Goal: Task Accomplishment & Management: Complete application form

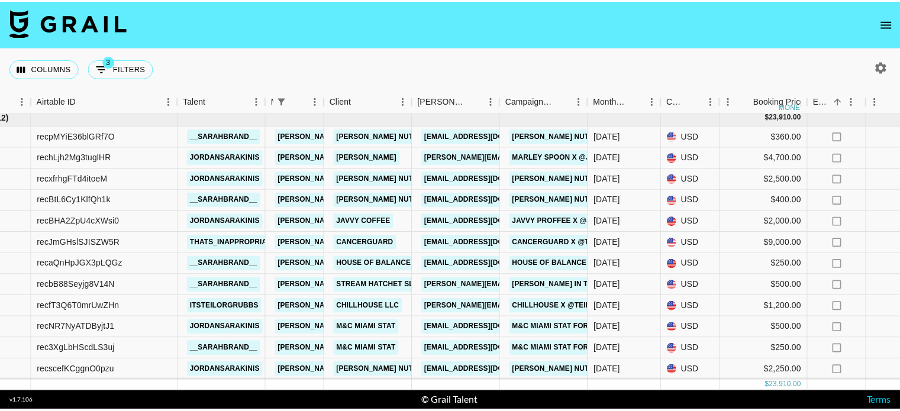
scroll to position [12, 73]
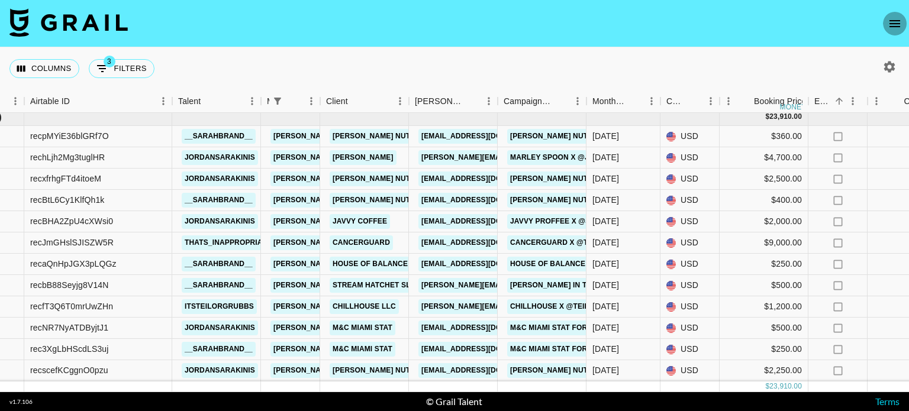
click at [892, 21] on icon "open drawer" at bounding box center [894, 23] width 11 height 7
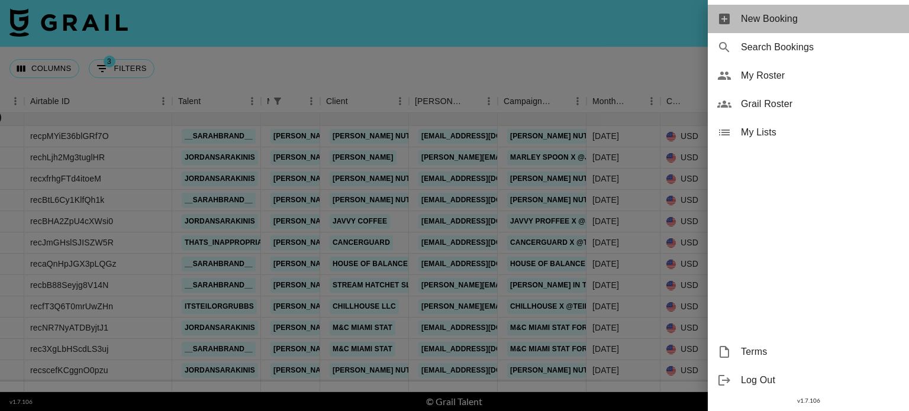
click at [755, 28] on div "New Booking" at bounding box center [808, 19] width 201 height 28
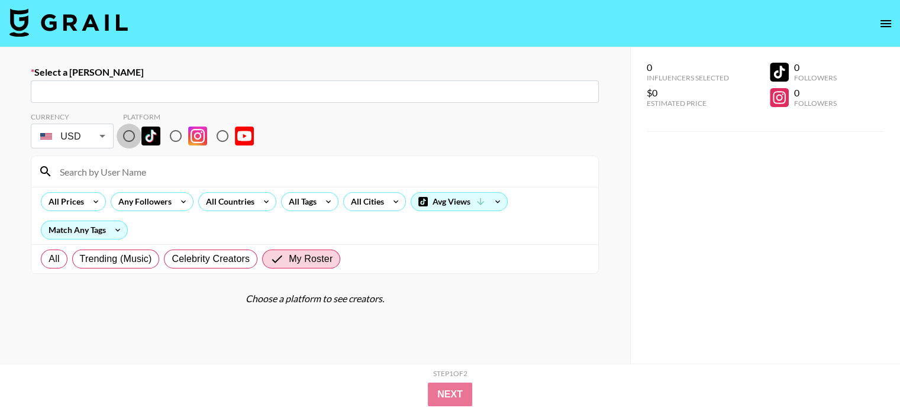
click at [133, 134] on input "radio" at bounding box center [129, 136] width 25 height 25
radio input "true"
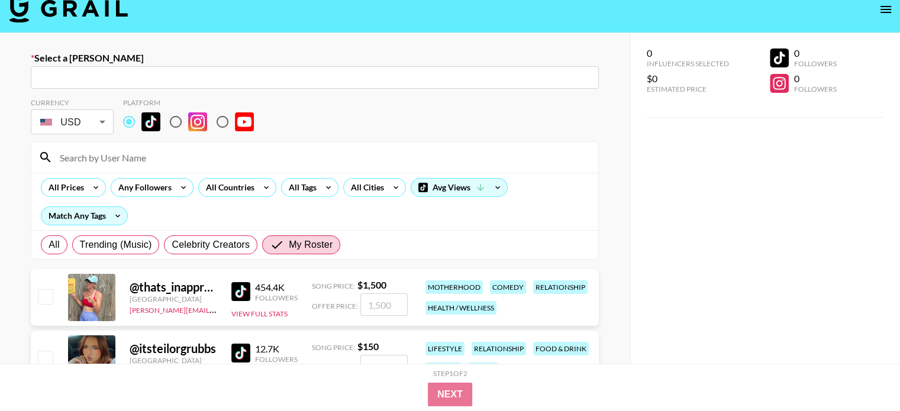
scroll to position [12, 0]
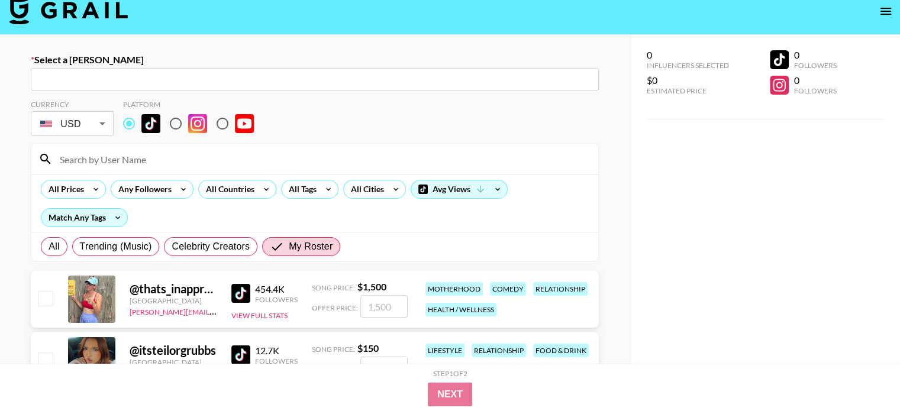
click at [90, 71] on div "​" at bounding box center [315, 79] width 568 height 22
click at [76, 80] on input "text" at bounding box center [315, 80] width 554 height 14
paste input "[PERSON_NAME][EMAIL_ADDRESS][PERSON_NAME][DOMAIN_NAME]"
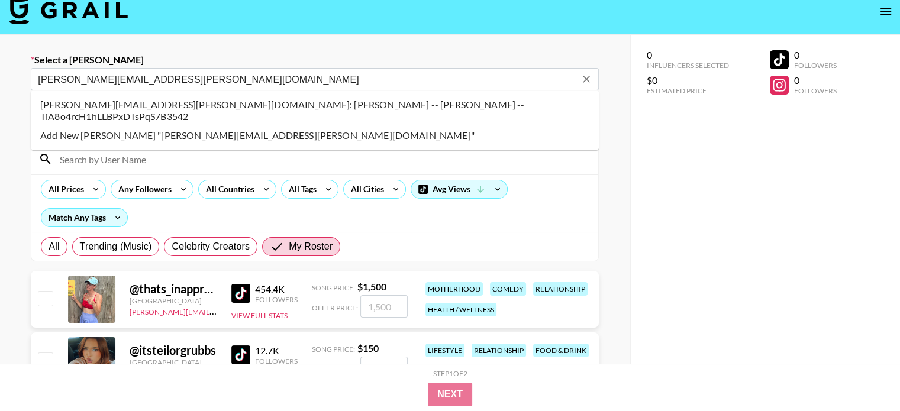
click at [176, 107] on li "carly@kyra.com: Carly Codd -- Kyra -- TiA8o4rcH1hLLBPxDTsPqS7B3542" at bounding box center [315, 110] width 568 height 31
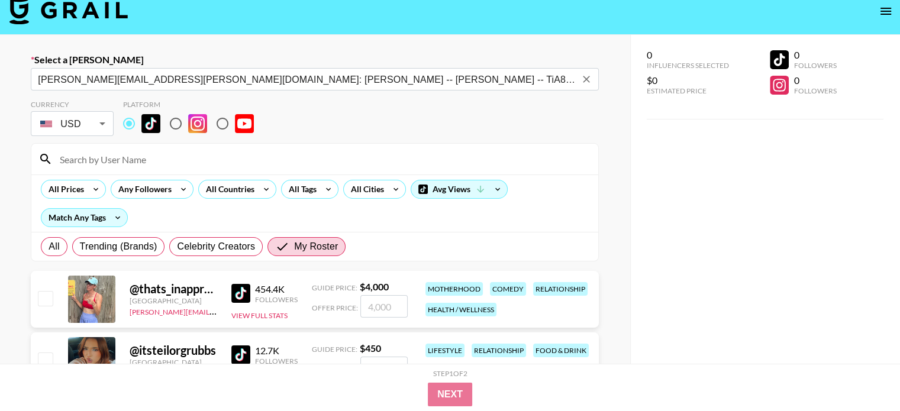
type input "carly@kyra.com: Carly Codd -- Kyra -- TiA8o4rcH1hLLBPxDTsPqS7B3542"
click at [406, 128] on div "Currency USD USD ​ Platform" at bounding box center [315, 119] width 568 height 38
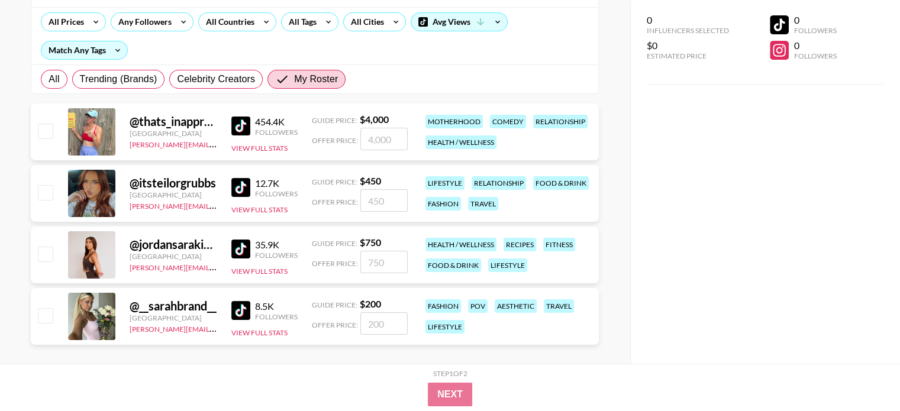
scroll to position [181, 0]
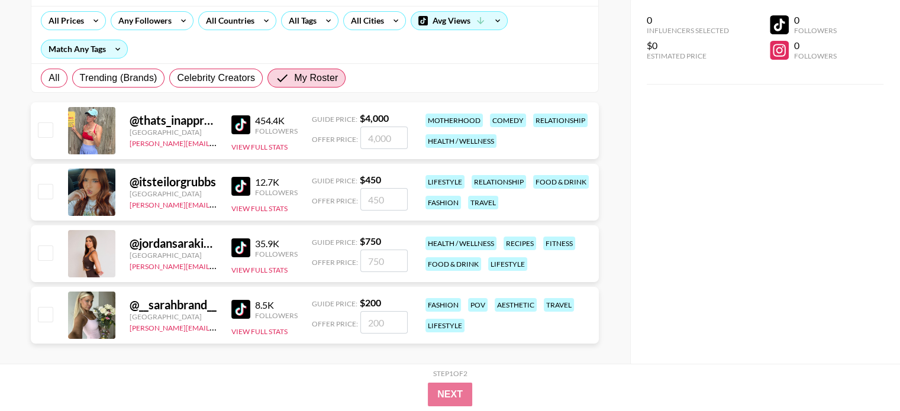
click at [45, 257] on input "checkbox" at bounding box center [45, 253] width 14 height 14
checkbox input "true"
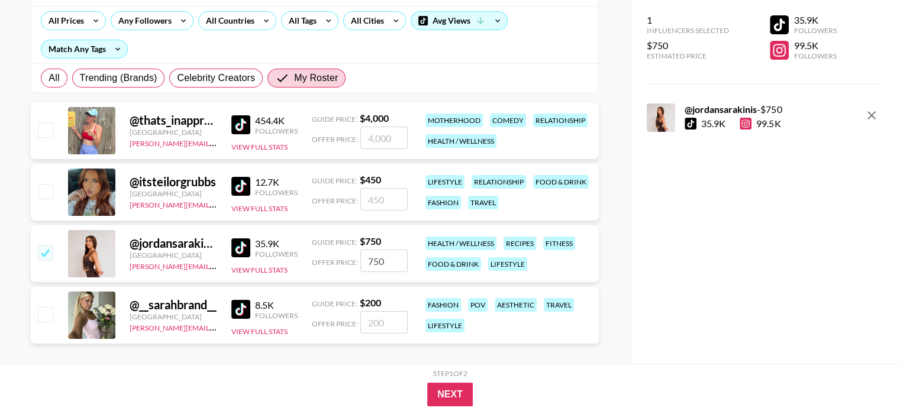
click at [372, 257] on input "750" at bounding box center [383, 261] width 47 height 22
type input "250"
click at [457, 405] on button "Next" at bounding box center [450, 395] width 46 height 24
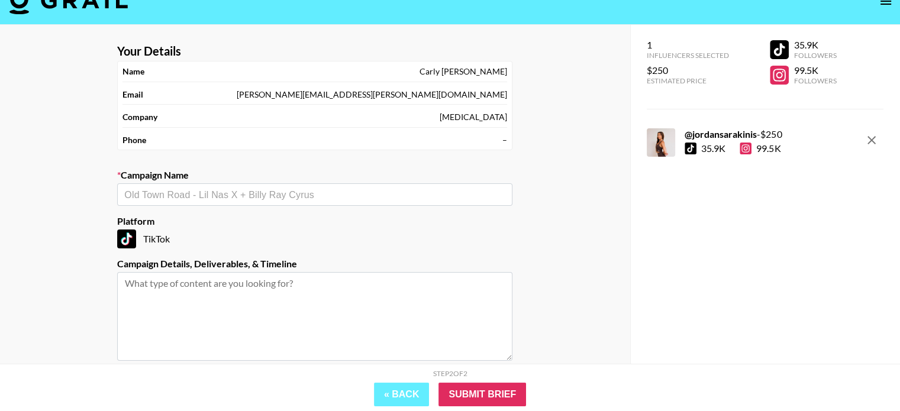
scroll to position [0, 0]
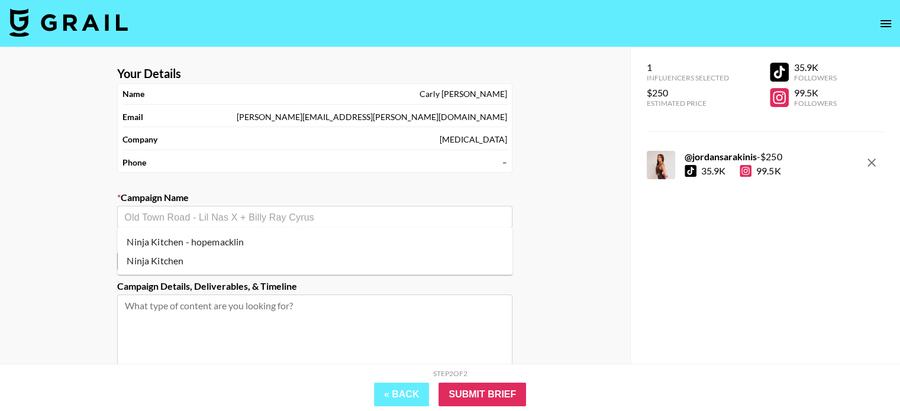
click at [377, 213] on input "text" at bounding box center [314, 218] width 381 height 14
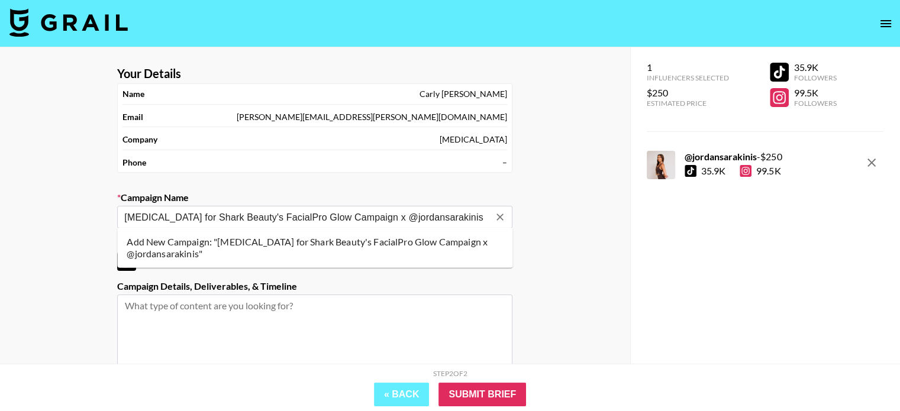
type input "[MEDICAL_DATA] for Shark Beauty's FacialPro Glow Campaign x @jordansarakinis"
click at [436, 215] on input "[MEDICAL_DATA] for Shark Beauty's FacialPro Glow Campaign x @jordansarakinis" at bounding box center [306, 218] width 365 height 14
click at [410, 253] on li "Add New Campaign: "Kyra for Shark Beauty's FacialPro Glow Campaign x @jordansar…" at bounding box center [314, 248] width 395 height 31
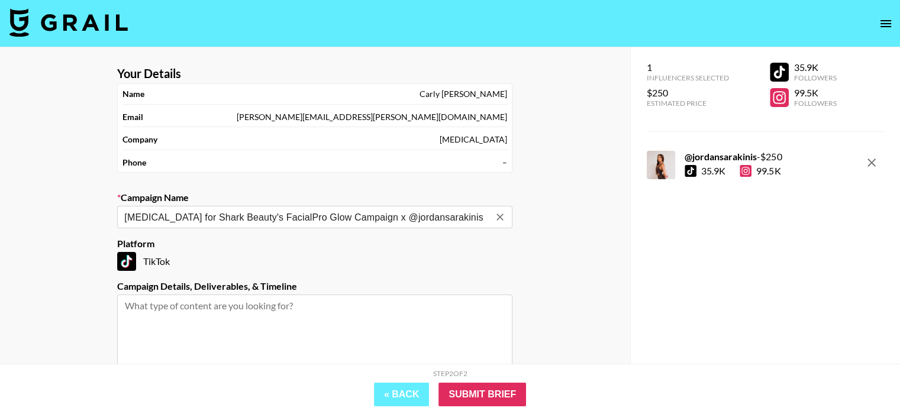
scroll to position [124, 0]
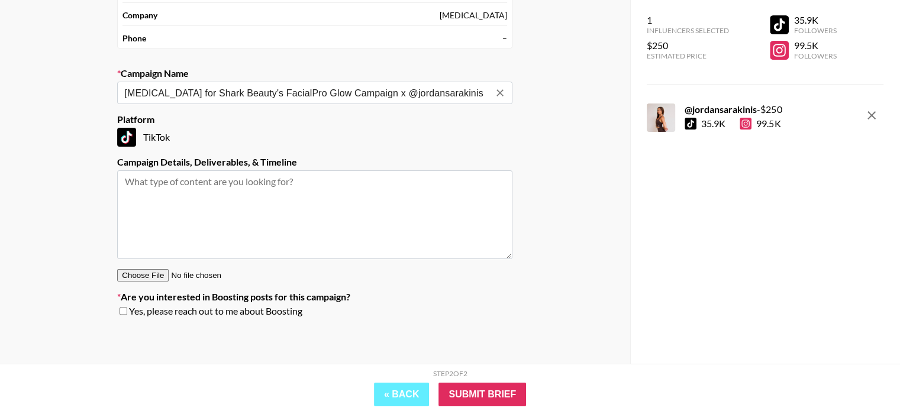
click at [241, 233] on textarea at bounding box center [314, 214] width 395 height 89
click at [367, 177] on textarea "1 TikTok video in exchange for $250 plus free product" at bounding box center [314, 214] width 395 height 89
type textarea "1 TikTok video in exchange for $250 plus free product valued at $399.99"
click at [476, 401] on input "Submit Brief" at bounding box center [483, 395] width 88 height 24
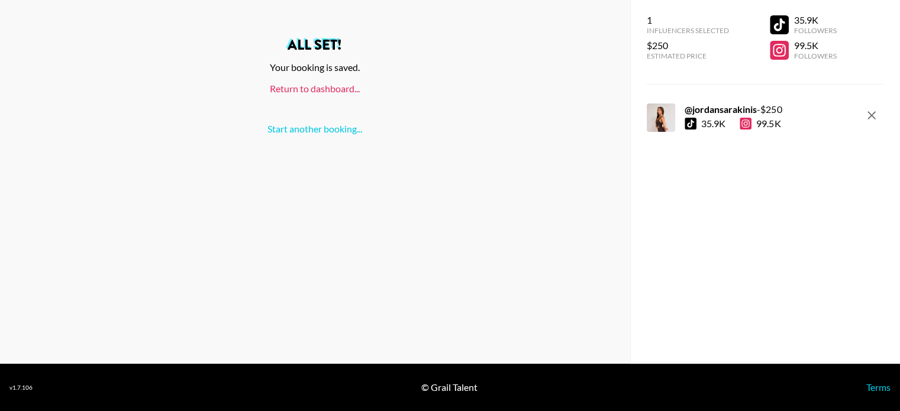
click at [320, 84] on link "Return to dashboard..." at bounding box center [315, 88] width 90 height 11
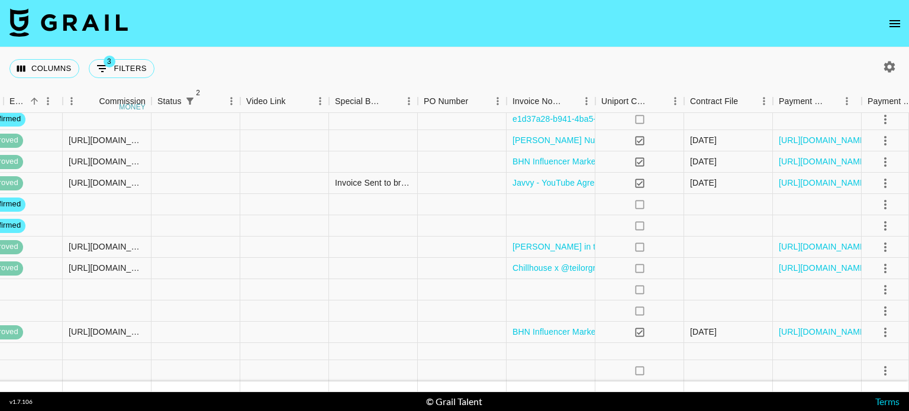
scroll to position [51, 1065]
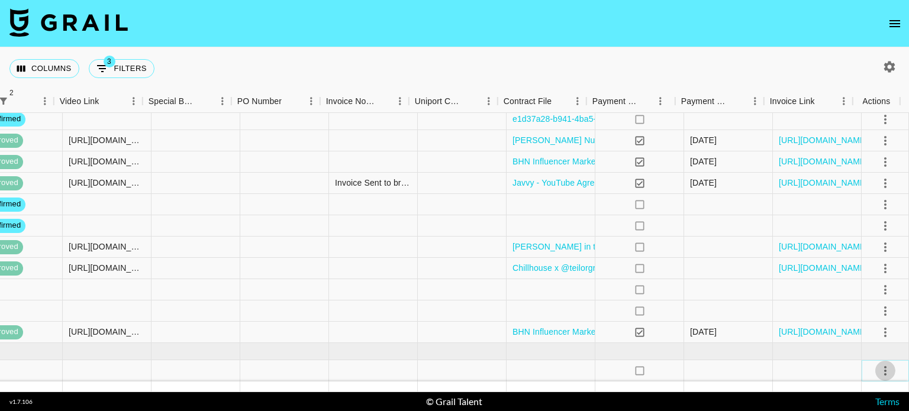
click at [881, 364] on icon "select merge strategy" at bounding box center [885, 371] width 14 height 14
click at [878, 347] on li "Approve" at bounding box center [870, 336] width 77 height 21
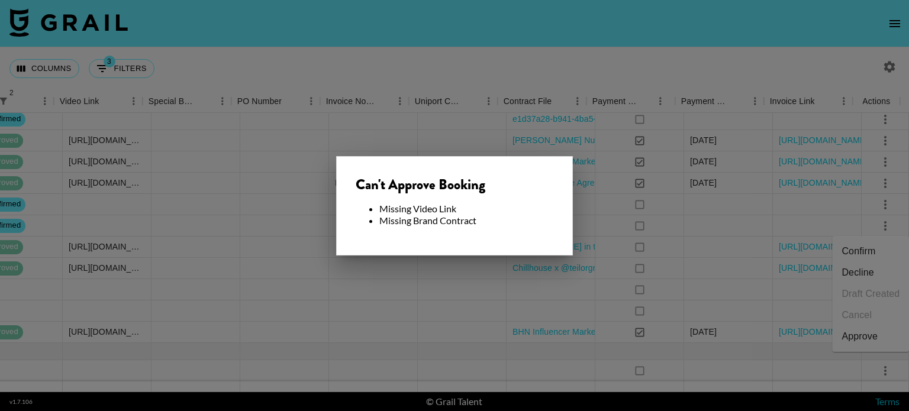
click at [649, 259] on div at bounding box center [454, 205] width 909 height 411
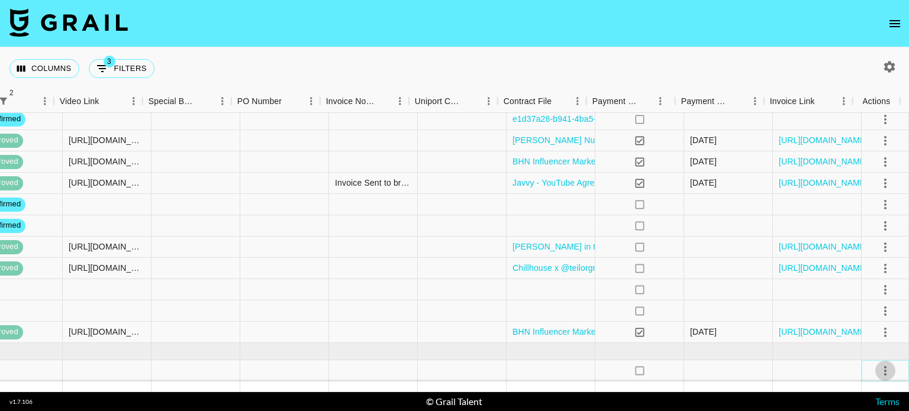
click at [878, 364] on icon "select merge strategy" at bounding box center [885, 371] width 14 height 14
click at [856, 243] on li "Confirm" at bounding box center [870, 251] width 77 height 21
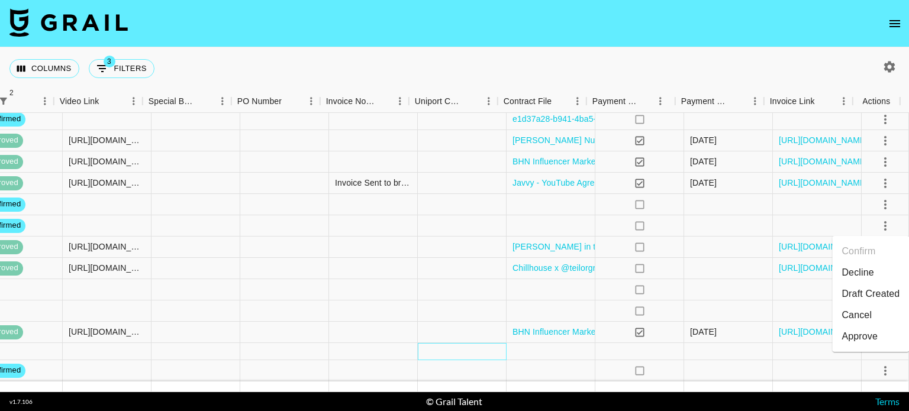
click at [429, 343] on div at bounding box center [462, 351] width 89 height 17
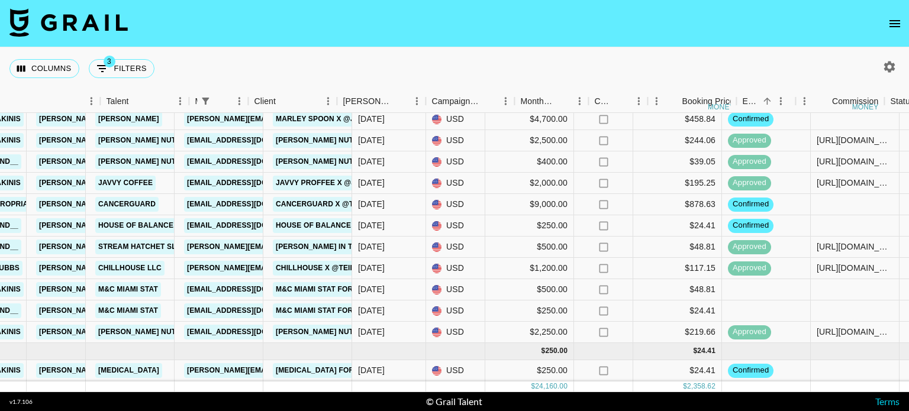
scroll to position [51, 0]
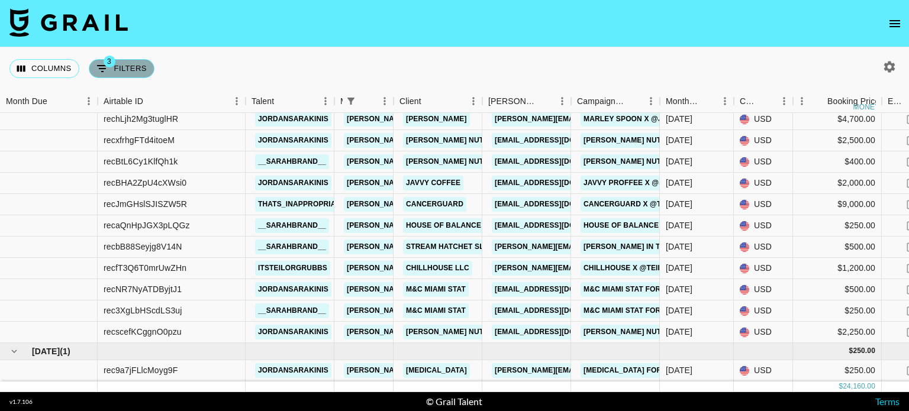
click at [122, 62] on button "3 Filters" at bounding box center [122, 68] width 66 height 19
select select "managerIds"
select select "status"
select select "not"
select select "declined"
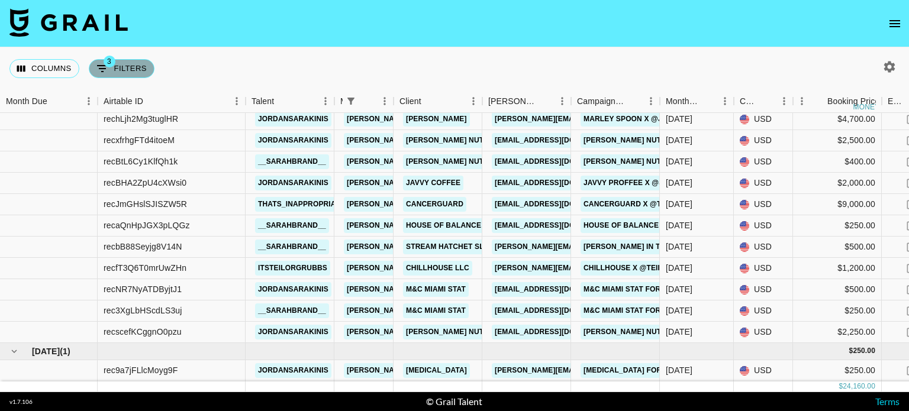
select select "status"
select select "not"
select select "cancelled"
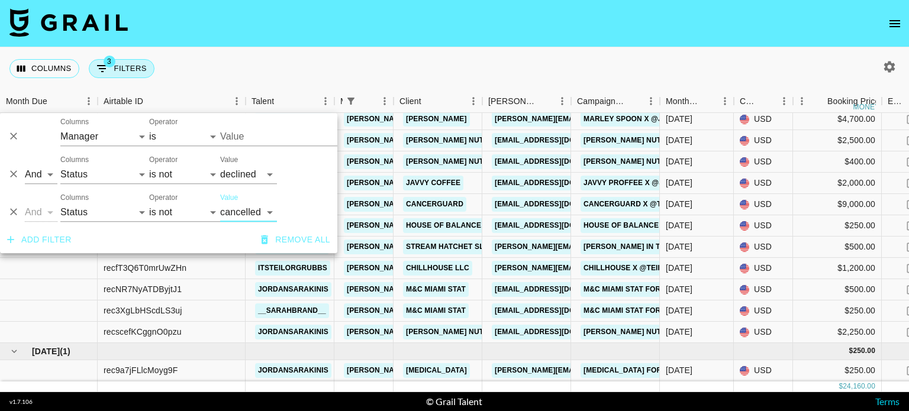
type input "[PERSON_NAME][EMAIL_ADDRESS][PERSON_NAME][DOMAIN_NAME]"
click at [9, 175] on icon "Delete" at bounding box center [14, 175] width 12 height 12
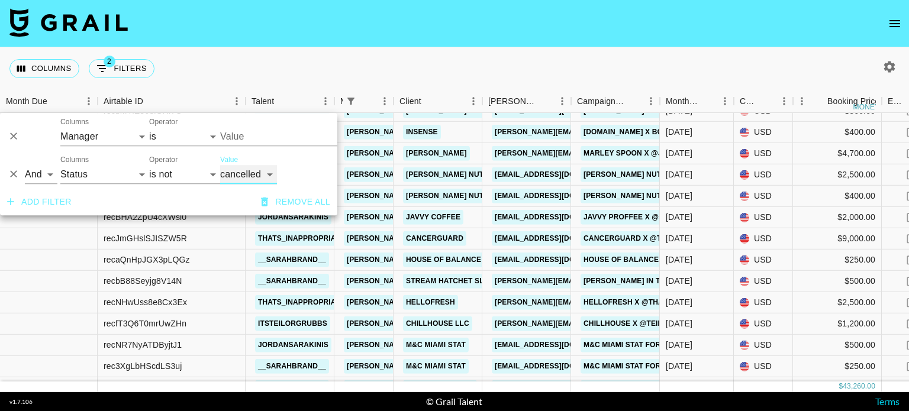
scroll to position [94, 0]
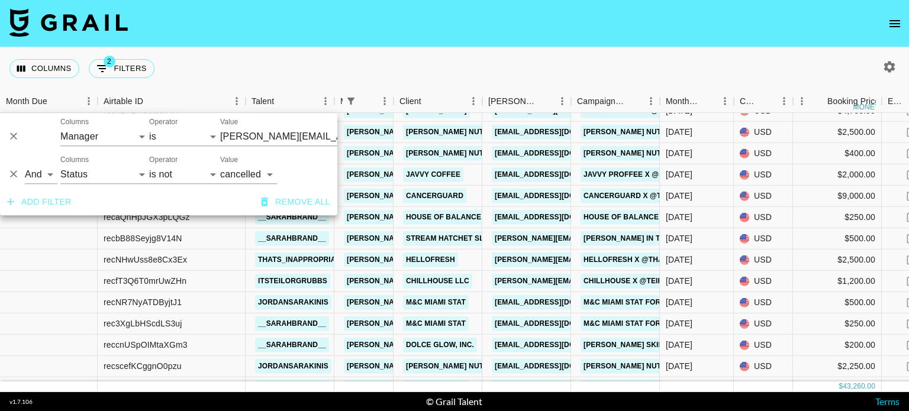
click at [427, 56] on div "Columns 2 Filters + Booking" at bounding box center [454, 68] width 909 height 43
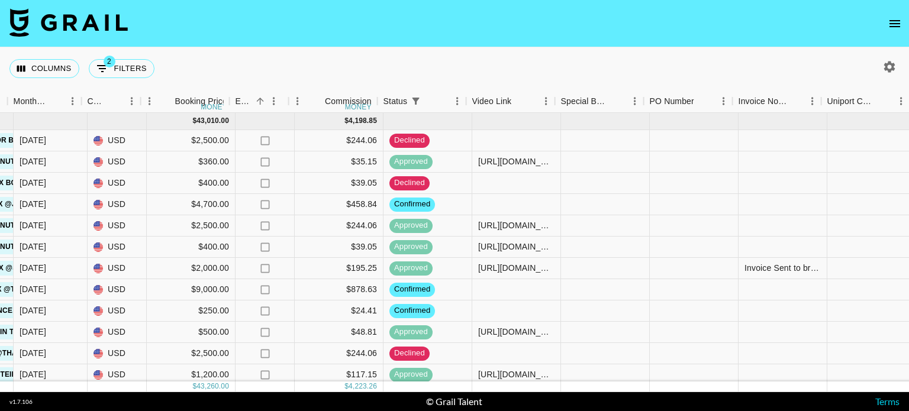
scroll to position [157, 657]
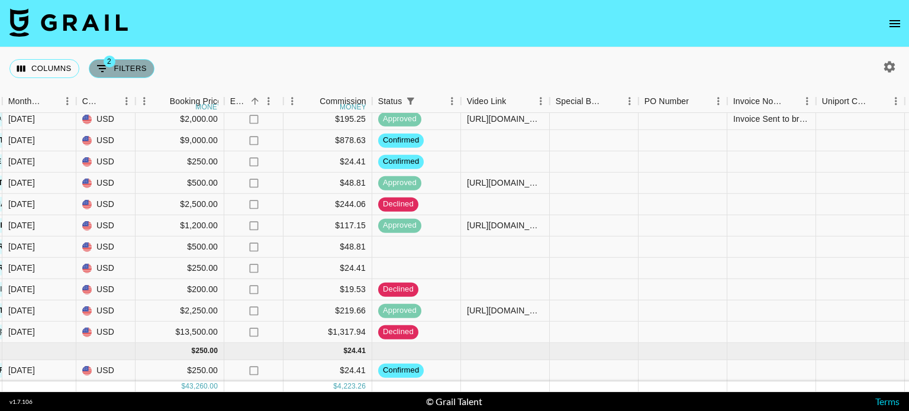
click at [116, 72] on button "2 Filters" at bounding box center [122, 68] width 66 height 19
select select "managerIds"
select select "status"
select select "not"
select select "cancelled"
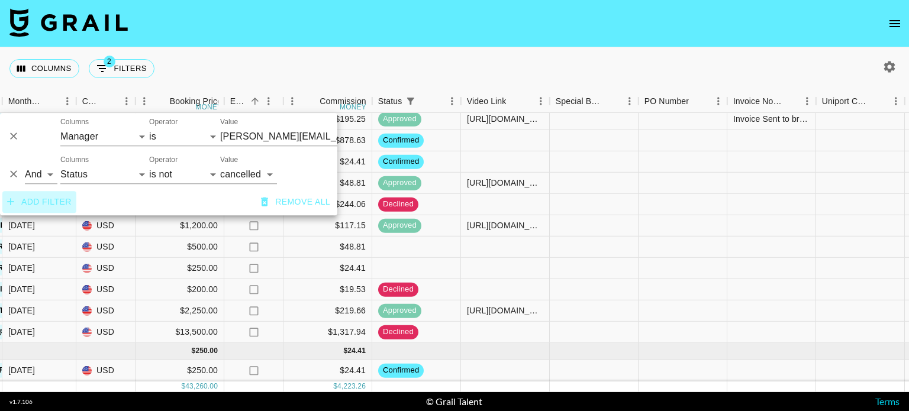
click at [31, 207] on button "Add filter" at bounding box center [39, 202] width 74 height 22
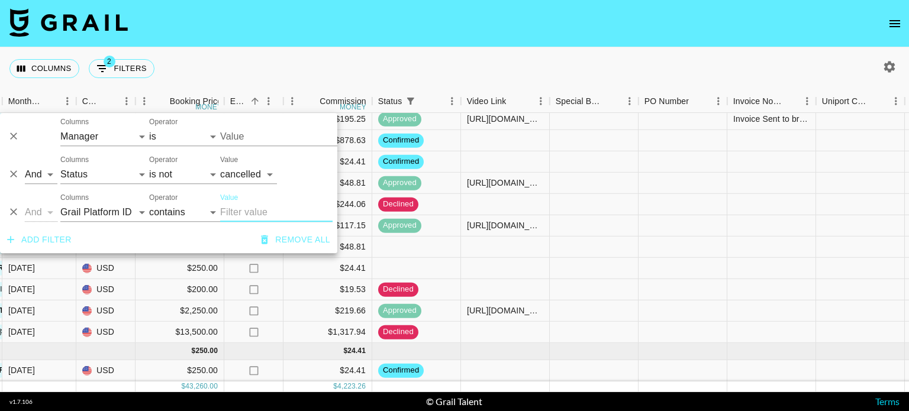
type input "[PERSON_NAME][EMAIL_ADDRESS][PERSON_NAME][DOMAIN_NAME]"
click at [105, 205] on select "Grail Platform ID Airtable ID Talent Manager Client [PERSON_NAME] Campaign (Typ…" at bounding box center [104, 212] width 89 height 19
select select "status"
click at [60, 203] on select "Grail Platform ID Airtable ID Talent Manager Client [PERSON_NAME] Campaign (Typ…" at bounding box center [104, 212] width 89 height 19
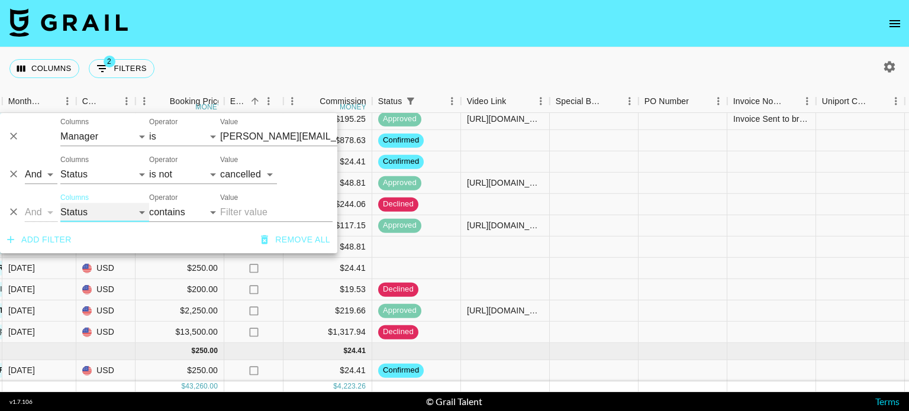
select select "is"
type input "[PERSON_NAME][EMAIL_ADDRESS][PERSON_NAME][DOMAIN_NAME]"
click at [186, 213] on select "is is not is any of is not any of" at bounding box center [184, 212] width 71 height 19
select select "not"
click at [149, 203] on select "is is not is any of is not any of" at bounding box center [184, 212] width 71 height 19
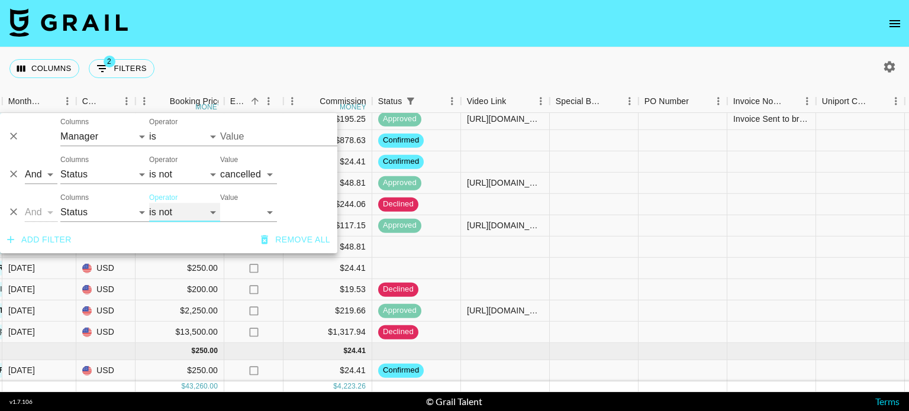
type input "[PERSON_NAME][EMAIL_ADDRESS][PERSON_NAME][DOMAIN_NAME]"
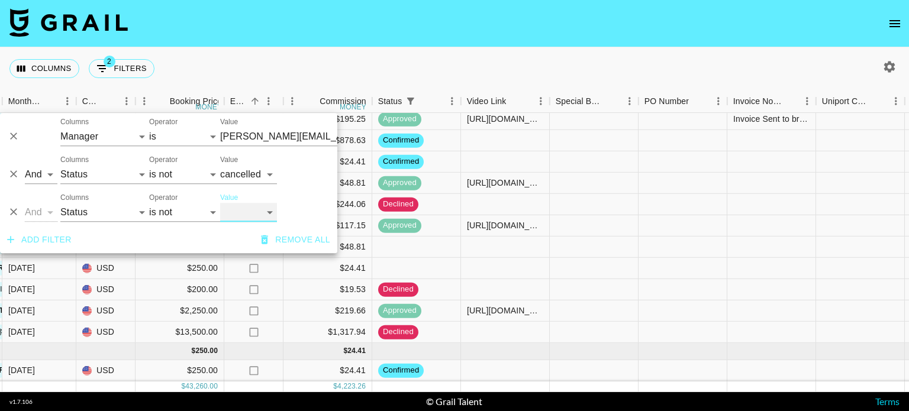
click at [262, 211] on select "confirmed declined draft posted approved cancelled badDebt" at bounding box center [248, 212] width 57 height 19
select select "declined"
click at [220, 203] on select "confirmed declined draft posted approved cancelled badDebt" at bounding box center [248, 212] width 57 height 19
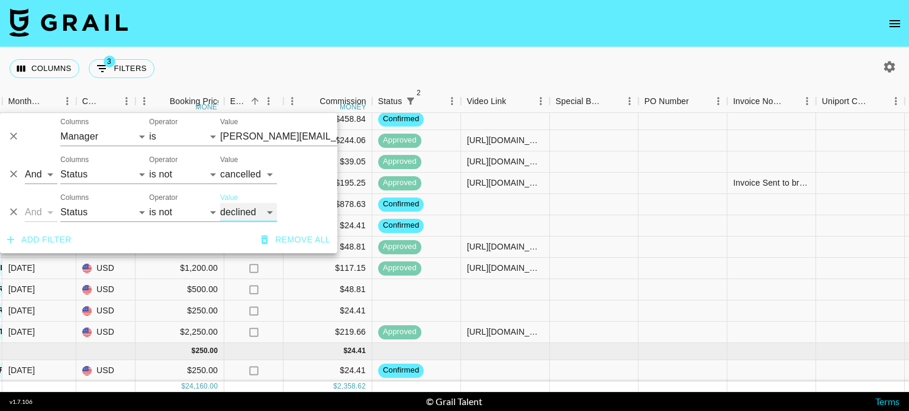
scroll to position [51, 657]
click at [480, 56] on div "Columns 3 Filters + Booking" at bounding box center [454, 68] width 909 height 43
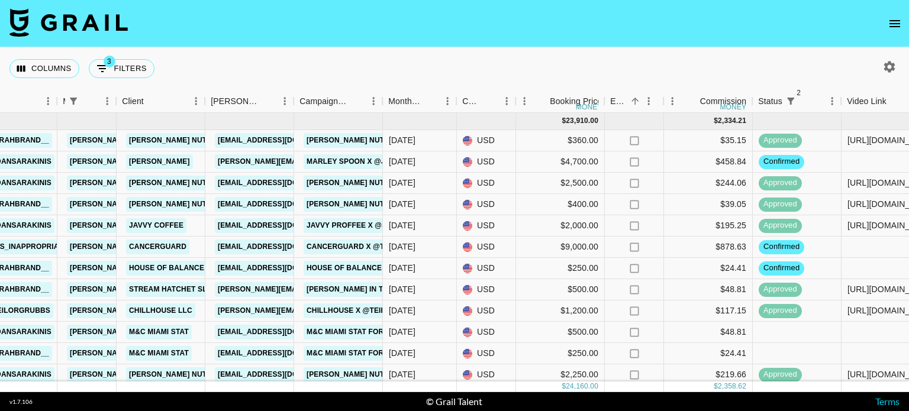
scroll to position [51, 277]
